Goal: Transaction & Acquisition: Purchase product/service

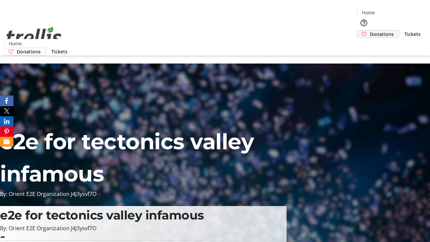
click at [370, 31] on span "Donations" at bounding box center [382, 34] width 24 height 7
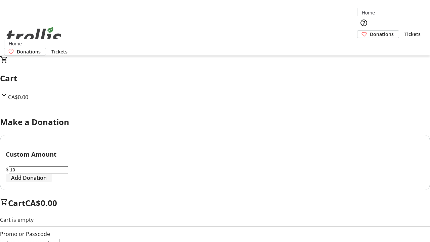
click at [47, 182] on span "Add Donation" at bounding box center [29, 178] width 36 height 8
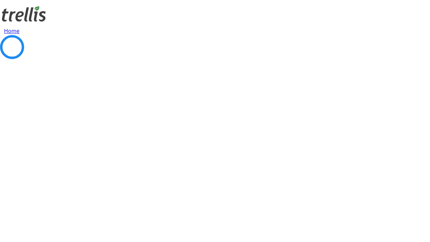
select select "CA"
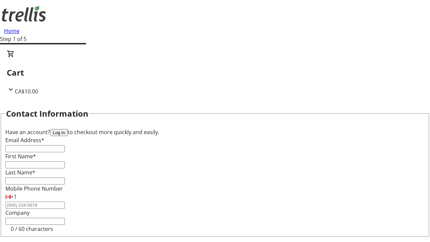
click at [68, 129] on button "Log in" at bounding box center [58, 132] width 17 height 7
